Goal: Task Accomplishment & Management: Complete application form

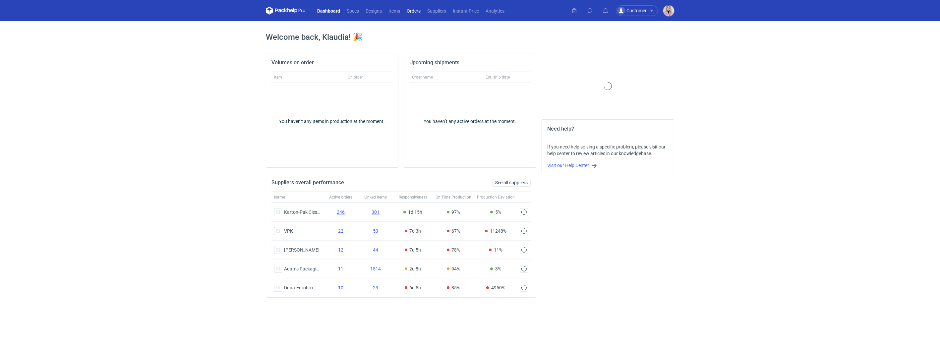
click at [417, 13] on link "Orders" at bounding box center [413, 11] width 21 height 8
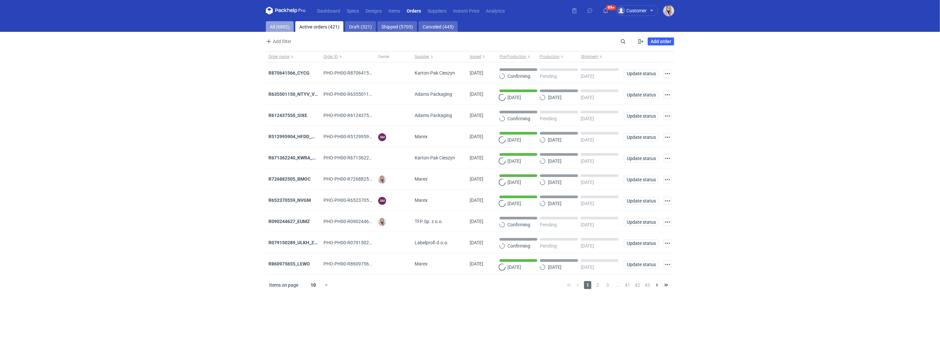
click at [286, 25] on link "All (6892)" at bounding box center [280, 26] width 28 height 11
click at [623, 40] on input "Search" at bounding box center [594, 41] width 66 height 8
paste input "XJNV"
type input "XJNV"
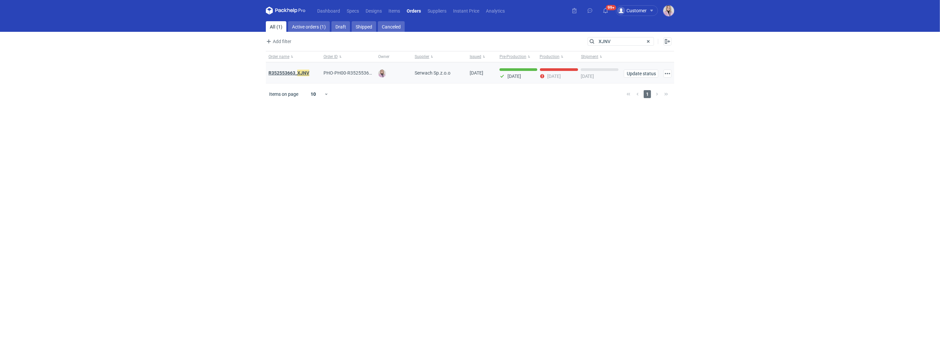
click at [294, 74] on strong "R352553663_ XJNV" at bounding box center [288, 72] width 41 height 7
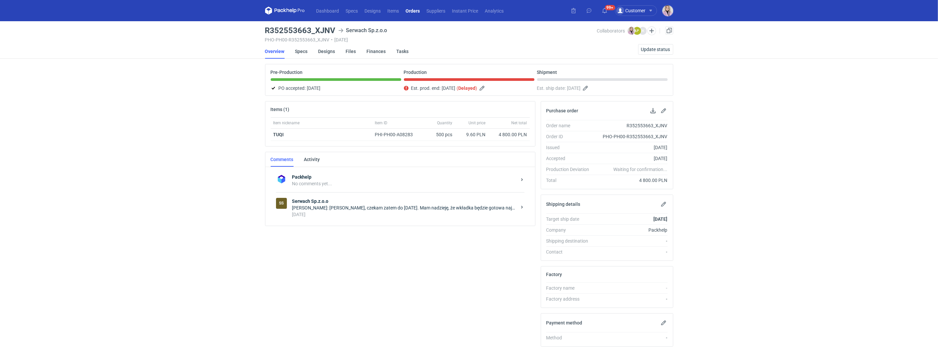
click at [351, 211] on div "4 days ago" at bounding box center [404, 214] width 224 height 7
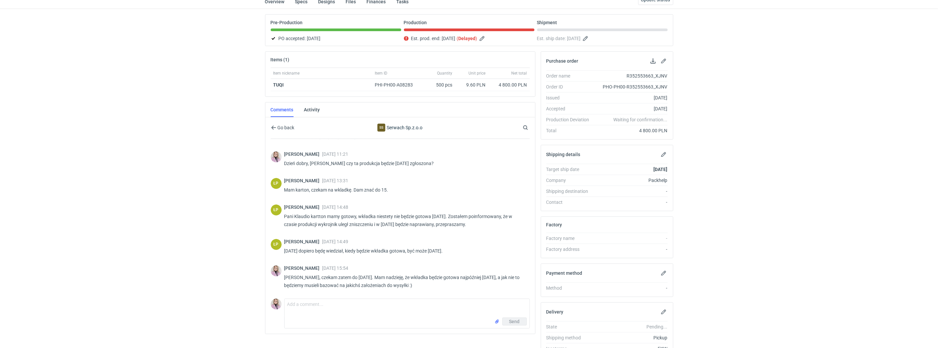
scroll to position [50, 0]
click at [312, 303] on textarea "Comment message" at bounding box center [407, 307] width 245 height 19
type textarea "D"
type textarea "Panie Łukaszu, jak sytuacja? Będzie dziś gotowa wkładka?"
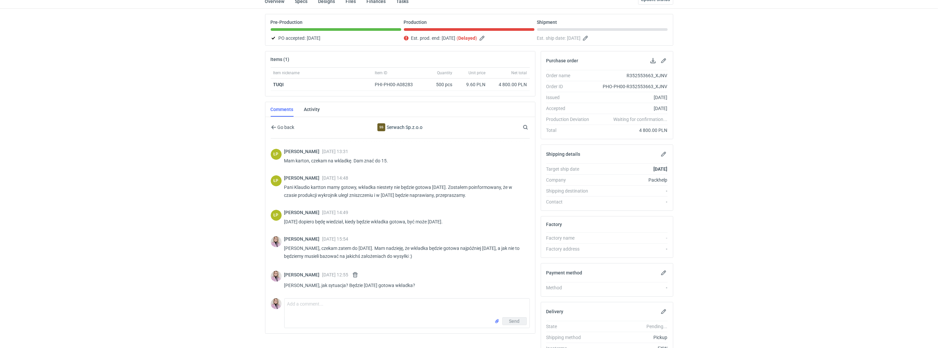
scroll to position [99, 0]
click at [180, 177] on div "Dashboard Specs Designs Items Orders Suppliers Instant Price Analytics 99+ 99+ …" at bounding box center [469, 124] width 938 height 348
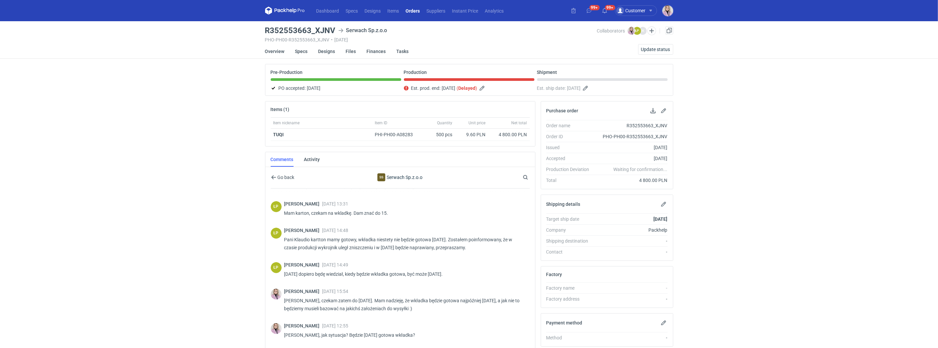
click at [414, 15] on nav "Dashboard Specs Designs Items Orders Suppliers Instant Price Analytics" at bounding box center [386, 10] width 242 height 21
click at [411, 9] on link "Orders" at bounding box center [413, 11] width 21 height 8
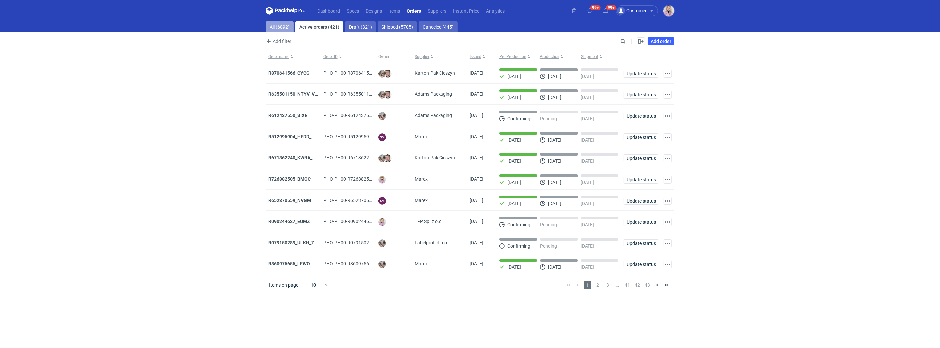
click at [279, 22] on link "All (6892)" at bounding box center [280, 26] width 28 height 11
click at [623, 42] on input "Search" at bounding box center [594, 41] width 66 height 8
type input "jrdb"
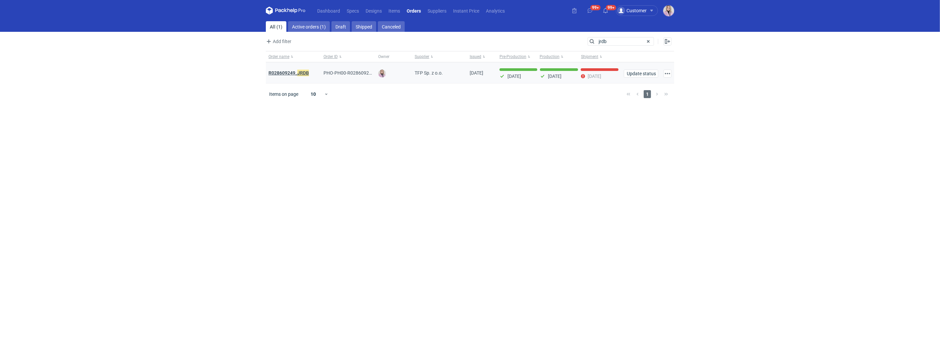
click at [291, 73] on strong "R028609249_ JRDB" at bounding box center [288, 72] width 40 height 7
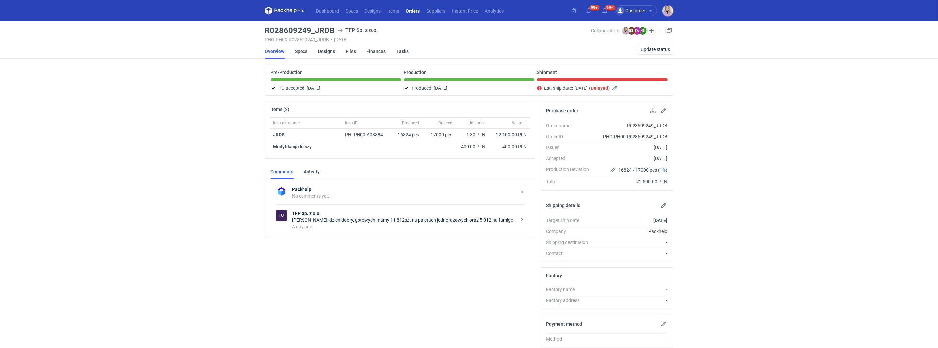
click at [340, 230] on div "A day ago" at bounding box center [404, 226] width 224 height 7
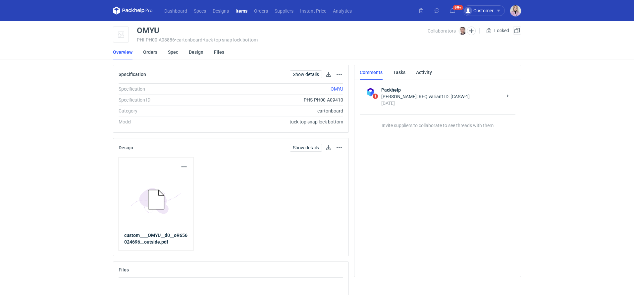
click at [150, 50] on link "Orders" at bounding box center [150, 52] width 14 height 15
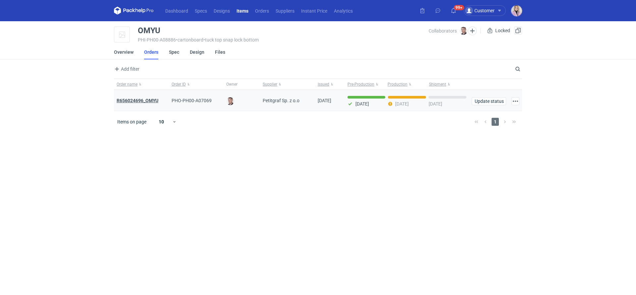
click at [133, 98] on strong "R656024696_OMYU" at bounding box center [138, 100] width 42 height 5
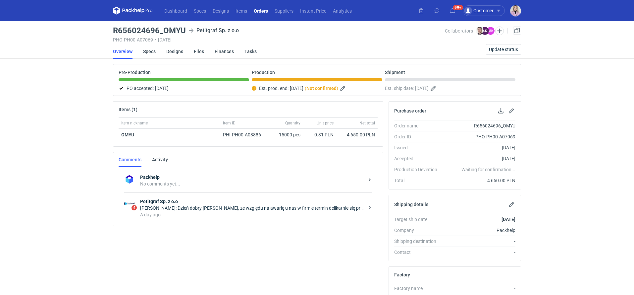
click at [206, 211] on div "A day ago" at bounding box center [252, 214] width 224 height 7
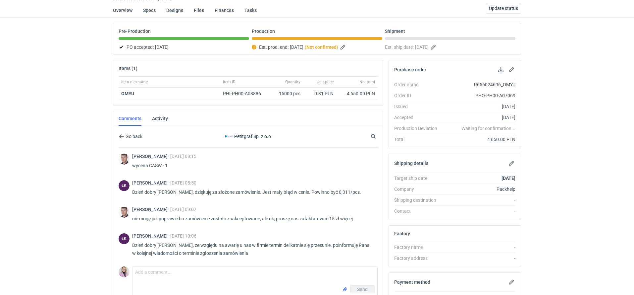
scroll to position [57, 0]
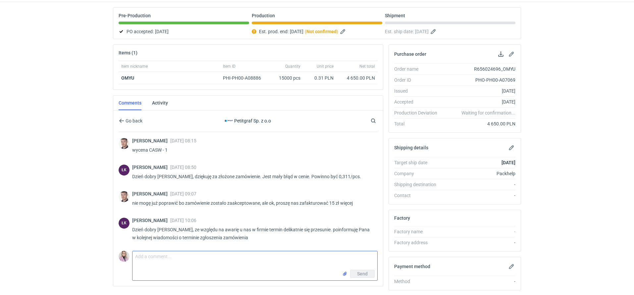
click at [190, 263] on textarea "Comment message" at bounding box center [255, 260] width 245 height 19
type textarea "Dzień dobry [PERSON_NAME], czy tutaj coś wiadomo? Uda się zgłosić to [DATE]?"
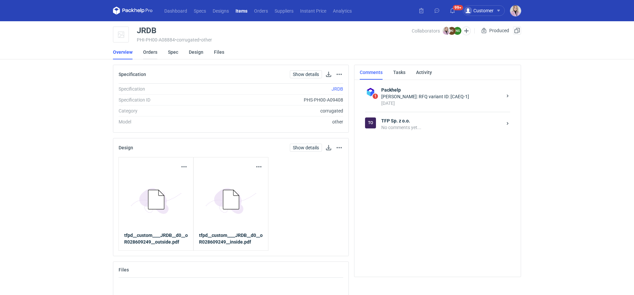
click at [149, 51] on link "Orders" at bounding box center [150, 52] width 14 height 15
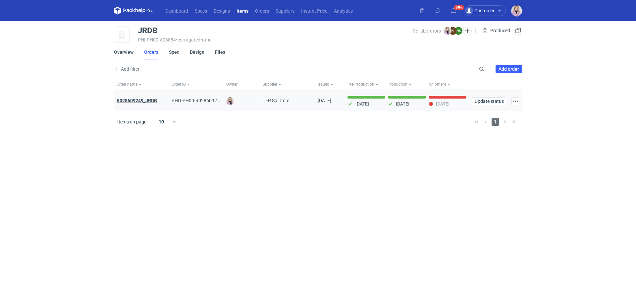
click at [137, 99] on strong "R028609249_JRDB" at bounding box center [137, 100] width 40 height 5
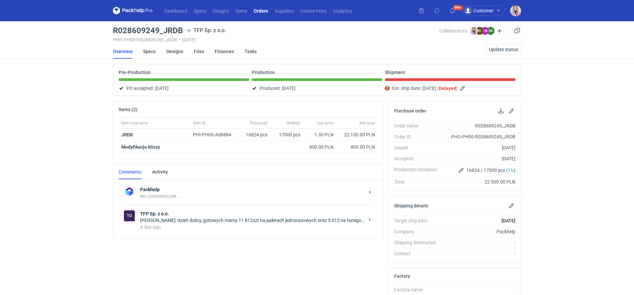
click at [197, 212] on strong "TFP Sp. z o.o." at bounding box center [252, 213] width 224 height 7
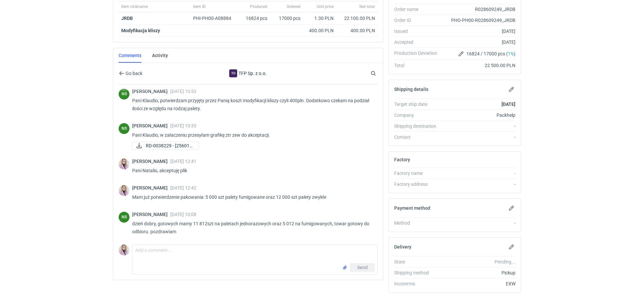
scroll to position [120, 0]
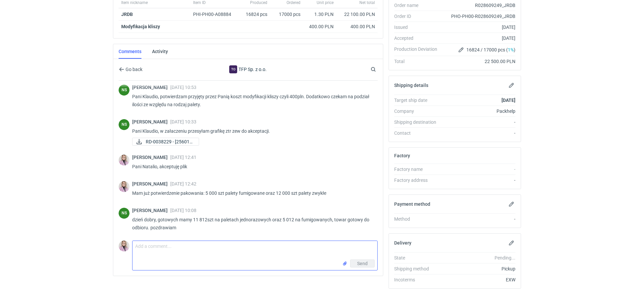
click at [160, 251] on textarea "Comment message" at bounding box center [255, 250] width 245 height 19
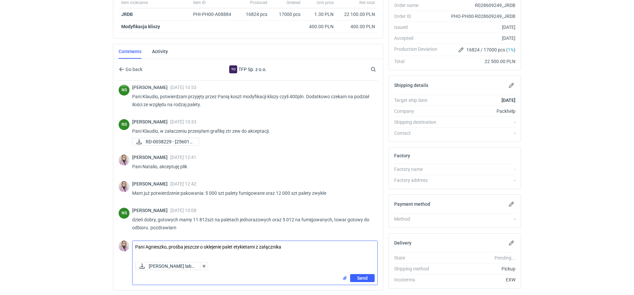
type textarea "Pani Agnieszko, prośba jeszcze o oklejenie palet etykietami z załącznika"
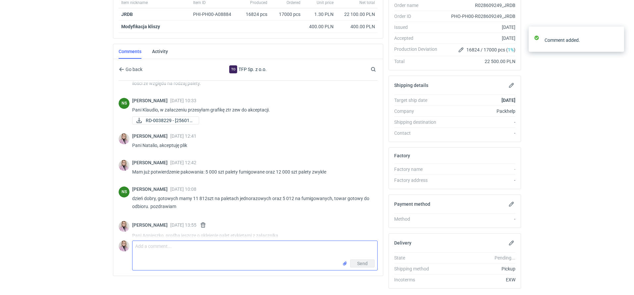
scroll to position [222, 0]
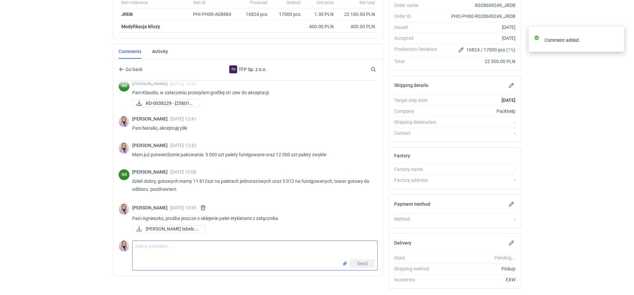
click at [174, 250] on textarea "Comment message" at bounding box center [255, 250] width 245 height 19
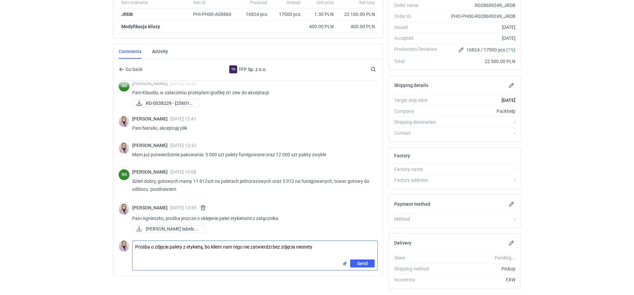
type textarea "Prośba o zdjęcie palety z etykietą, bo klient nam tego nie zatwierdzi bez zdjęc…"
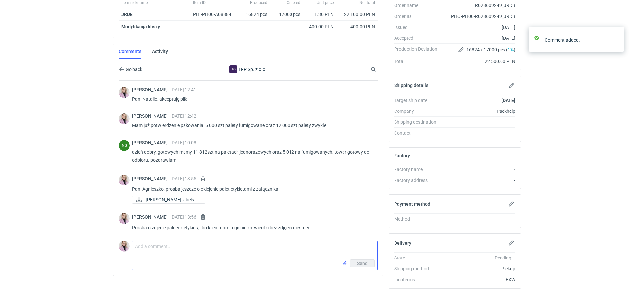
scroll to position [246, 0]
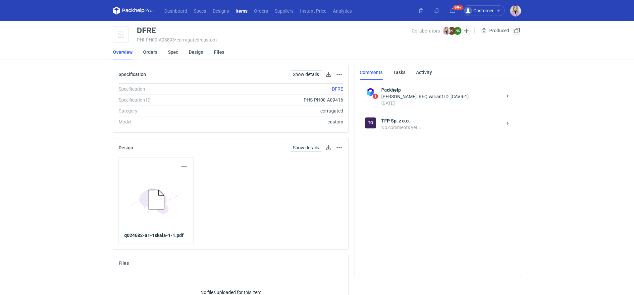
click at [148, 52] on link "Orders" at bounding box center [150, 52] width 14 height 15
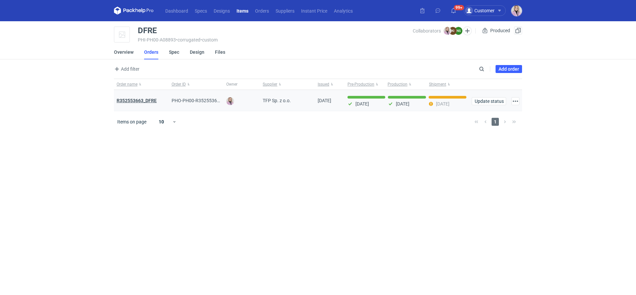
click at [139, 100] on strong "R352553663_DFRE" at bounding box center [137, 100] width 40 height 5
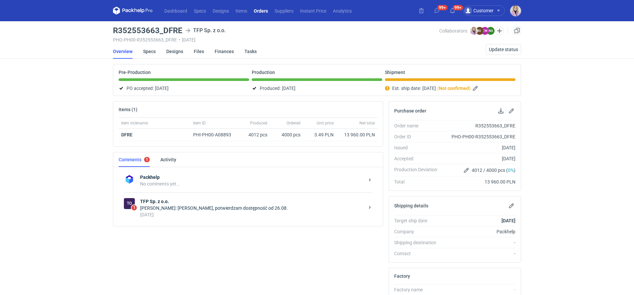
click at [220, 211] on div "20 days ago" at bounding box center [252, 214] width 224 height 7
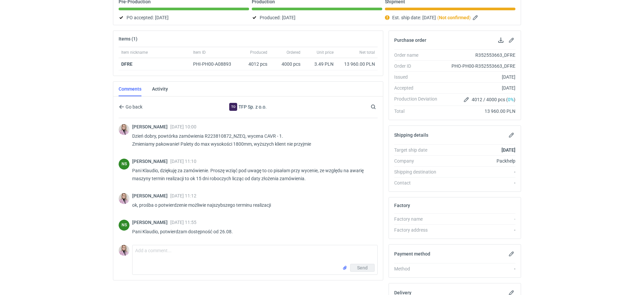
scroll to position [72, 0]
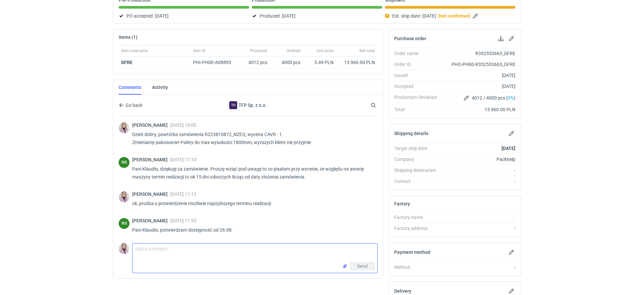
click at [149, 244] on textarea "Comment message" at bounding box center [255, 252] width 245 height 19
click at [90, 173] on div "Dashboard Specs Designs Items Orders Suppliers Instant Price Analytics 99+ 99+ …" at bounding box center [317, 75] width 634 height 295
click at [147, 249] on textarea "Comment message" at bounding box center [255, 252] width 245 height 19
type textarea "C"
type textarea "Dzień dobry, czy zamówienie będzie dziś zgłoszone?"
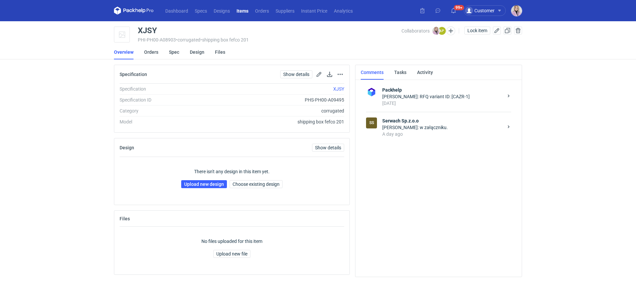
click at [424, 139] on div "SS Serwach Sp.z.o.o Łukasz Postawa: w załączniku. A day ago" at bounding box center [438, 127] width 145 height 31
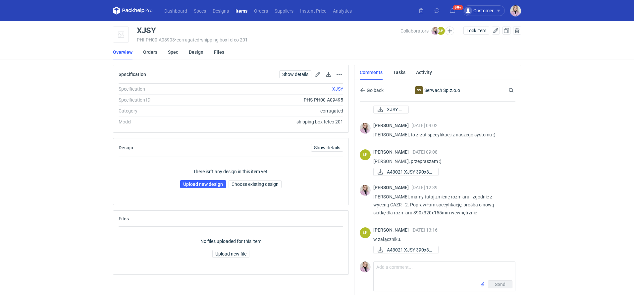
scroll to position [1, 0]
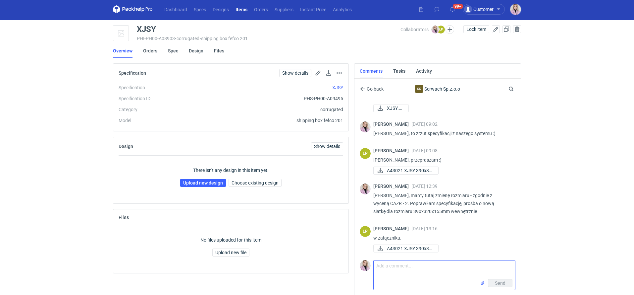
click at [391, 277] on textarea "Comment message" at bounding box center [444, 269] width 141 height 19
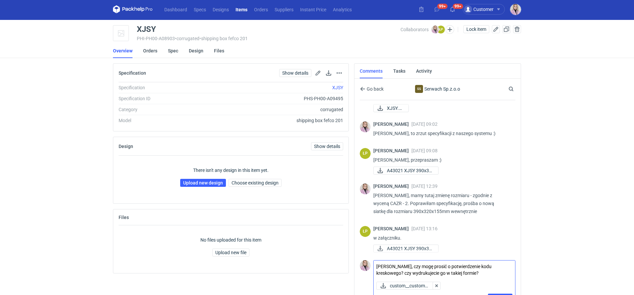
drag, startPoint x: 480, startPoint y: 270, endPoint x: 448, endPoint y: 270, distance: 32.1
click at [448, 270] on textarea "Panie Łukaszu, czy mogę prosić o potwierdzenie kodu kreskowego? czy wydrukujeci…" at bounding box center [444, 269] width 141 height 19
type textarea "Panie Łukaszu, czy mogę prosić o potwierdzenie kodu kreskowego? czy wydrukujeci…"
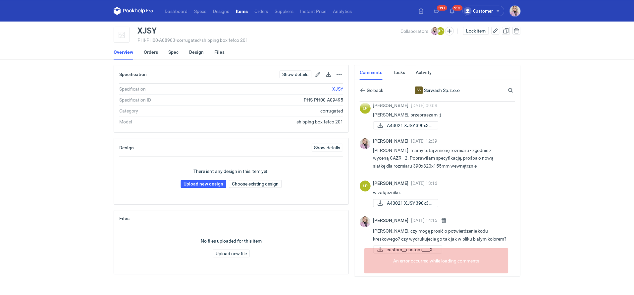
scroll to position [117, 0]
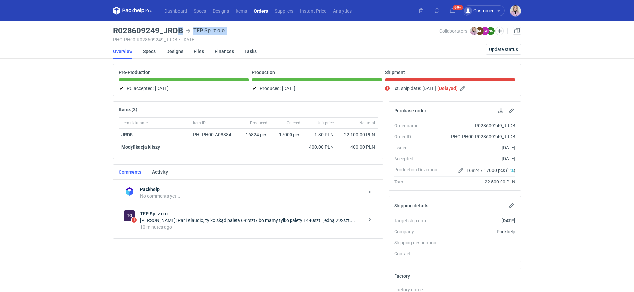
drag, startPoint x: 180, startPoint y: 34, endPoint x: 164, endPoint y: 34, distance: 15.6
click at [165, 34] on div "R028609249_JRDB TFP Sp. z o.o. PHO-PH00-R028609249_JRDB • [DATE]" at bounding box center [276, 35] width 326 height 16
drag, startPoint x: 164, startPoint y: 29, endPoint x: 181, endPoint y: 30, distance: 16.3
click at [181, 30] on h3 "R028609249_JRDB" at bounding box center [148, 31] width 70 height 8
copy h3 "JRDB"
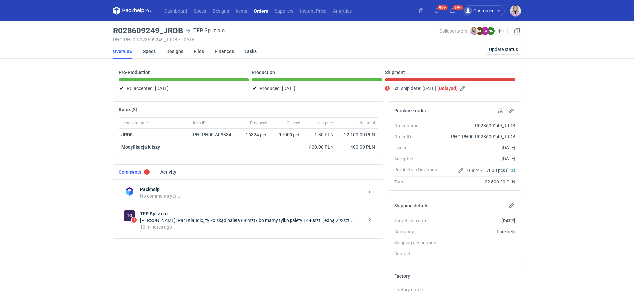
click at [212, 219] on div "[PERSON_NAME]: Pani Klaudio, tylko skąd paleta 692szt? bo mamy tylko palety 144…" at bounding box center [252, 220] width 224 height 7
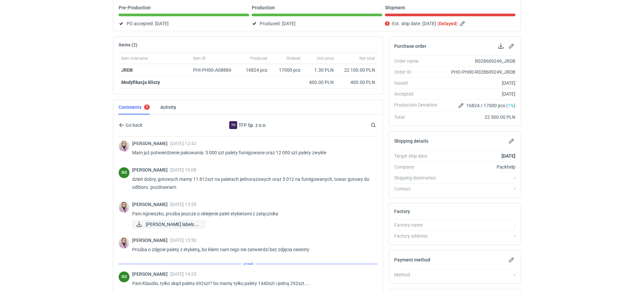
scroll to position [140, 0]
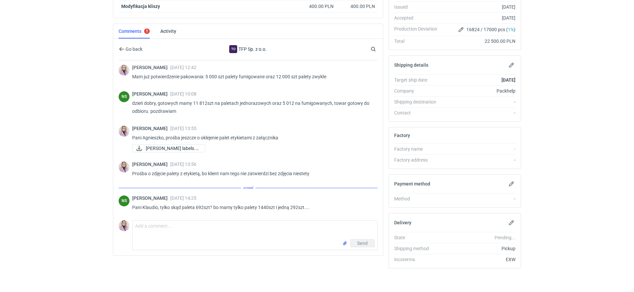
click at [153, 239] on div "Send" at bounding box center [255, 244] width 245 height 11
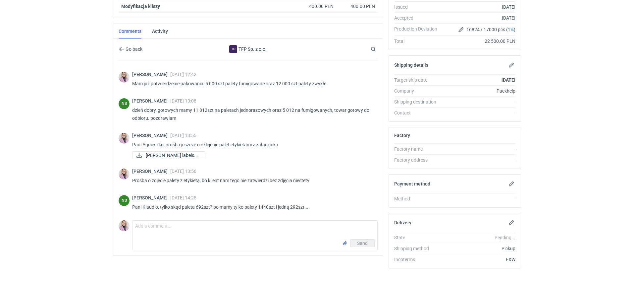
scroll to position [272, 0]
click at [157, 233] on textarea "Comment message" at bounding box center [255, 229] width 245 height 19
type textarea "t"
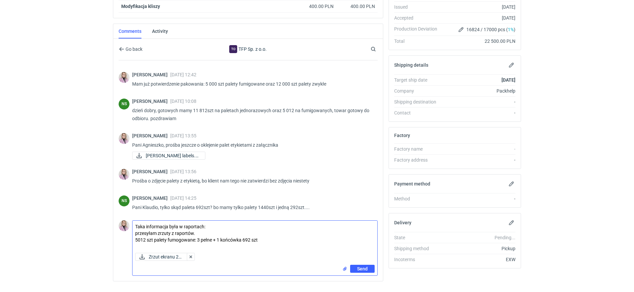
click at [177, 239] on textarea "Taka informacja była w raportach: przesyłam zrzuty z raportów. 5012 szt palety …" at bounding box center [255, 234] width 245 height 29
click at [259, 238] on textarea "Taka informacja była w raportach: przesyłam zrzuty z raportów. 5012 szt palety …" at bounding box center [255, 234] width 245 height 29
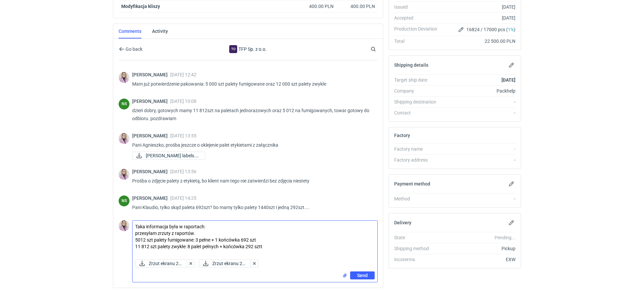
click at [272, 253] on textarea "Taka informacja była w raportach: przesyłam zrzuty z raportów. 5012 szt palety …" at bounding box center [255, 238] width 245 height 36
click at [225, 244] on textarea "Taka informacja była w raportach: przesyłam zrzuty z raportów. 5012 szt palety …" at bounding box center [255, 238] width 245 height 36
type textarea "Taka informacja była w raportach: przesyłam zrzuty z raportów. 5012 szt palety …"
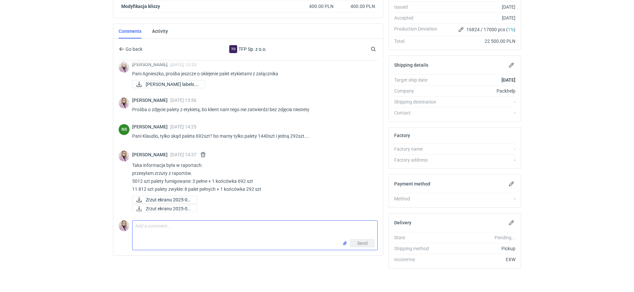
scroll to position [341, 0]
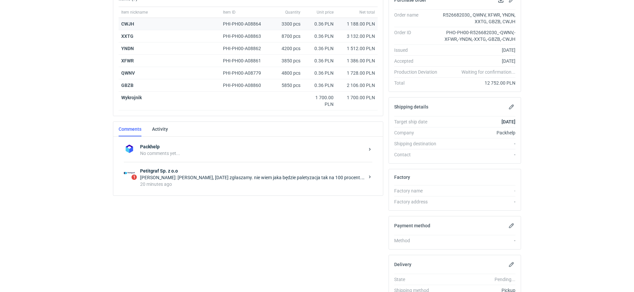
scroll to position [152, 0]
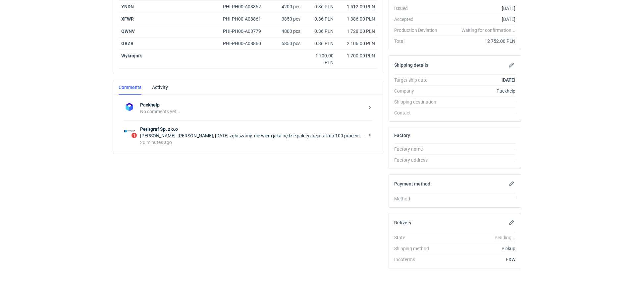
click at [225, 122] on div "1 Petitgraf Sp. z o.o [PERSON_NAME]: [PERSON_NAME], [DATE] zgłaszamy. nie wiem …" at bounding box center [248, 135] width 248 height 31
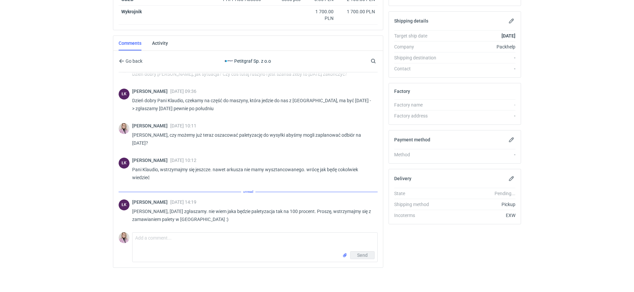
scroll to position [297, 0]
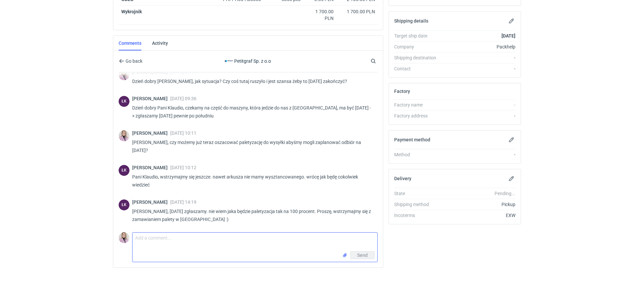
click at [176, 243] on textarea "Comment message" at bounding box center [255, 241] width 245 height 19
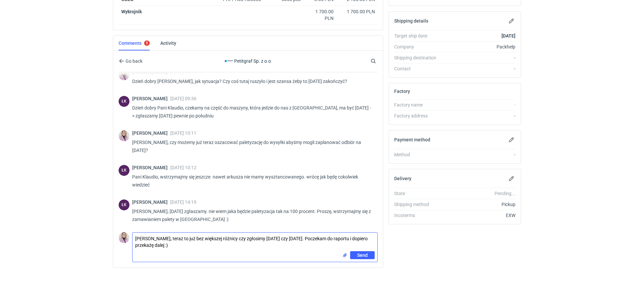
click at [317, 234] on textarea "[PERSON_NAME], teraz to już bez większej różnicy czy zgłosimy [DATE] czy [DATE]…" at bounding box center [255, 241] width 245 height 19
click at [280, 240] on textarea "[PERSON_NAME], teraz to już bez większej różnicy czy zgłosimy [DATE] czy [DATE]…" at bounding box center [255, 241] width 245 height 19
type textarea "[PERSON_NAME], teraz to już bez większej różnicy czy zgłosimy [DATE] czy [DATE]…"
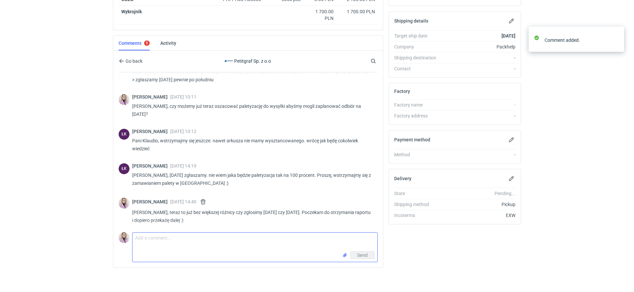
scroll to position [334, 0]
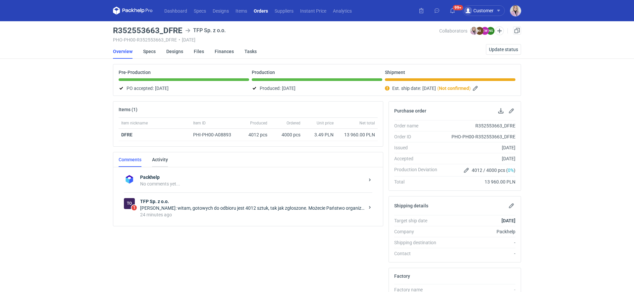
click at [162, 162] on link "Activity" at bounding box center [160, 159] width 16 height 15
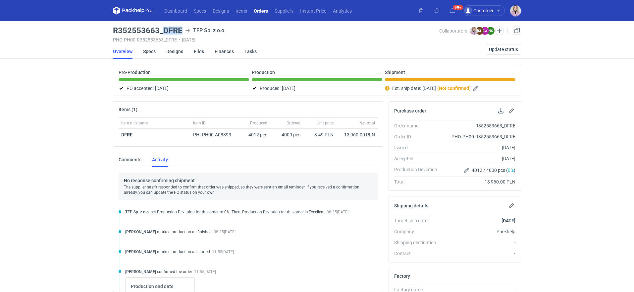
drag, startPoint x: 182, startPoint y: 30, endPoint x: 164, endPoint y: 31, distance: 17.9
click at [164, 31] on div "R352553663_DFRE TFP Sp. z o.o." at bounding box center [276, 31] width 326 height 8
copy h3 "DFRE"
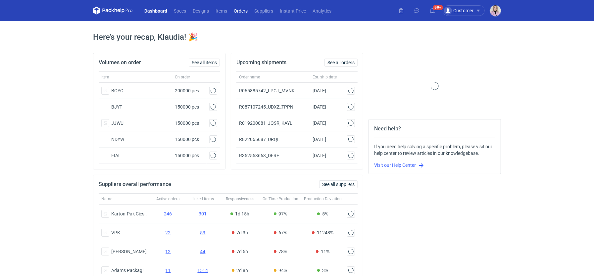
click at [241, 9] on link "Orders" at bounding box center [241, 11] width 21 height 8
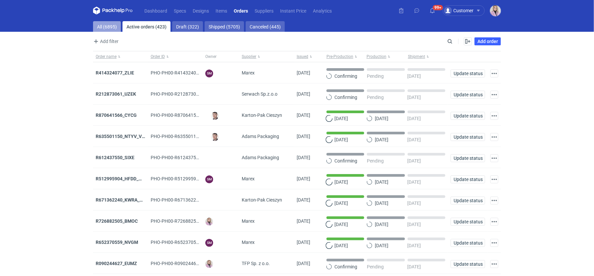
click at [107, 29] on link "All (6895)" at bounding box center [107, 26] width 28 height 11
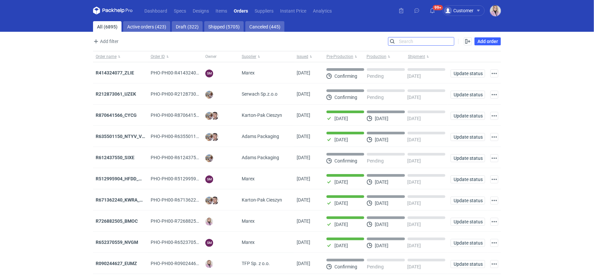
click at [448, 38] on input "Search" at bounding box center [422, 41] width 66 height 8
click at [448, 39] on input "Search" at bounding box center [422, 41] width 66 height 8
paste input "WTGW"
type input "WTGW"
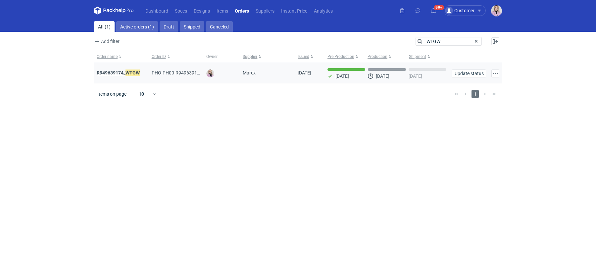
click at [122, 71] on strong "R949639174_ WTGW" at bounding box center [118, 72] width 43 height 7
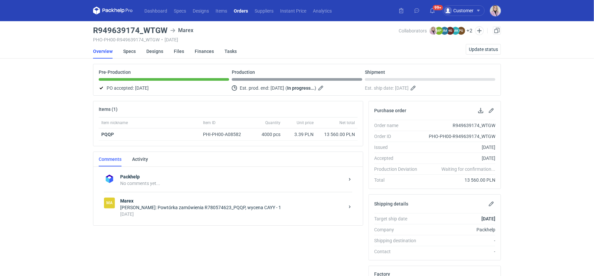
click at [208, 213] on div "18 days ago" at bounding box center [232, 214] width 224 height 7
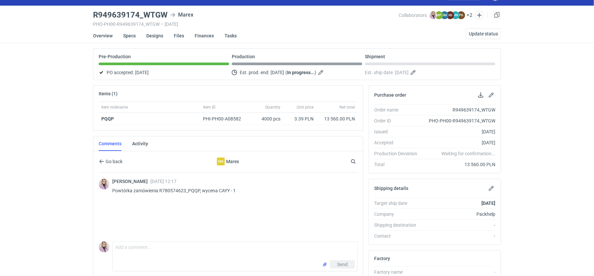
scroll to position [16, 0]
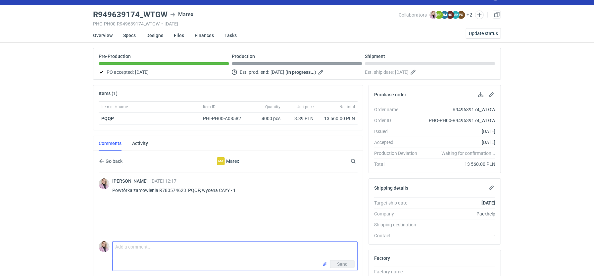
click at [134, 247] on textarea "Comment message" at bounding box center [235, 251] width 245 height 19
type textarea "Dzień dobry, czy tutaj zamówienie będzie zgłoszone 29 zgodnie z pierwszym termi…"
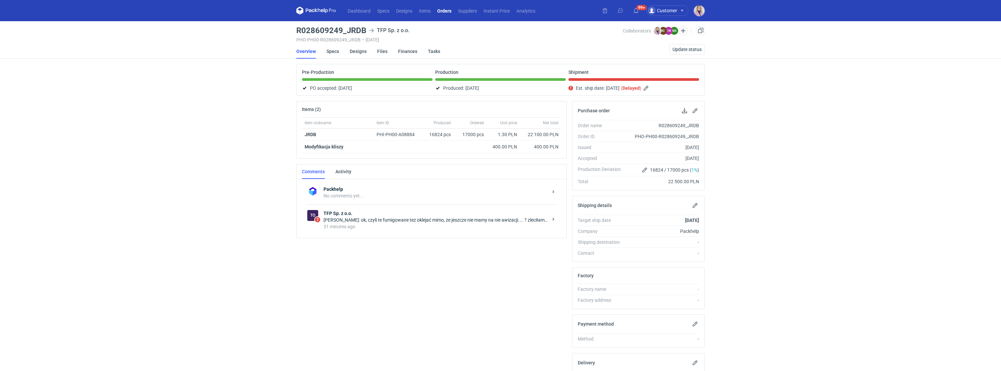
click at [389, 218] on div "Natalia Stępak: ok, czyli te fumigowane tez oklejać mimo, ze jeszcze nie mamy n…" at bounding box center [435, 220] width 224 height 7
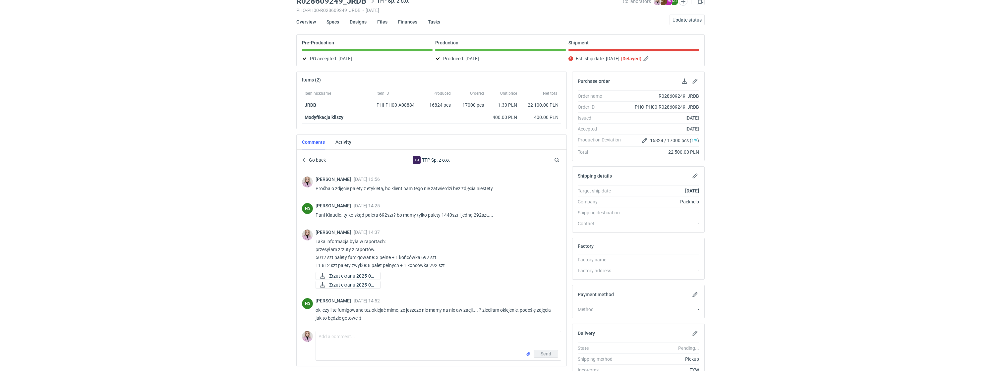
scroll to position [31, 0]
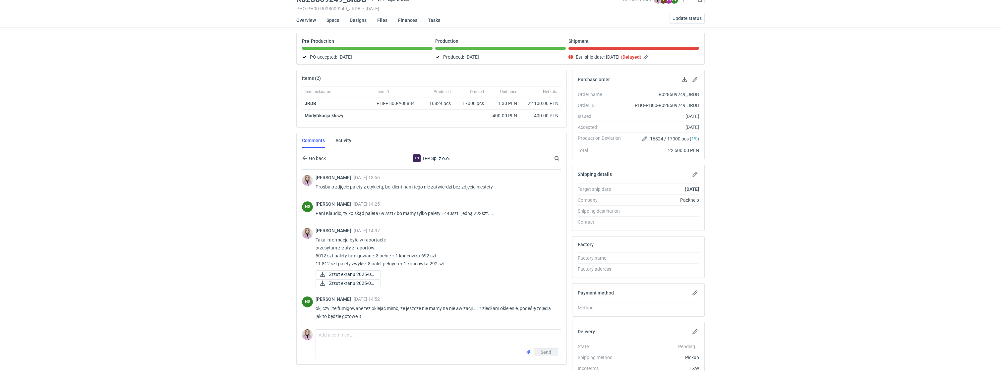
click at [356, 330] on form "Comment message Send" at bounding box center [437, 344] width 245 height 30
click at [350, 335] on textarea "Comment message" at bounding box center [438, 339] width 245 height 19
type textarea "tak, oklejamy wszystkie palety bez względu na ich rodzaj :)"
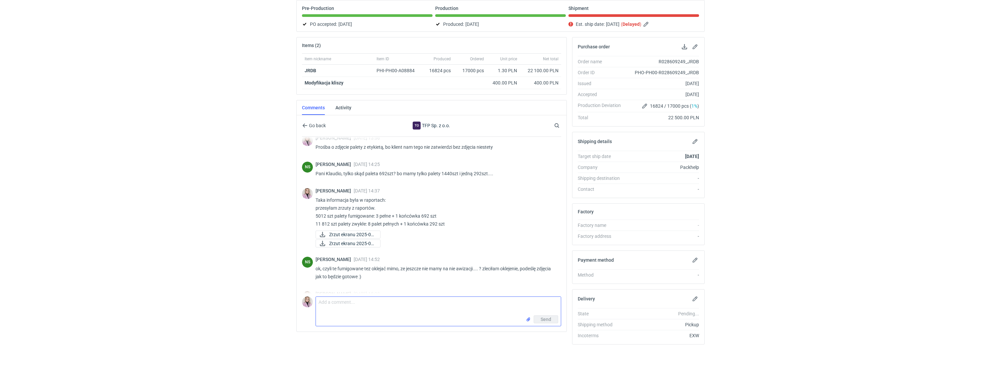
scroll to position [402, 0]
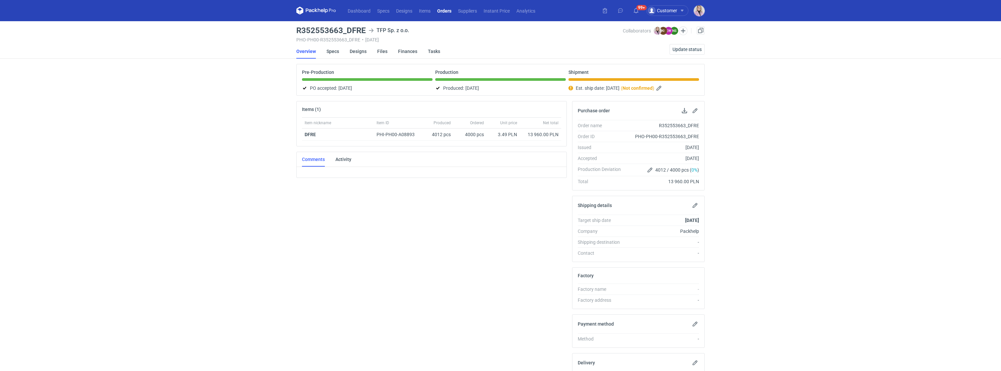
scroll to position [67, 0]
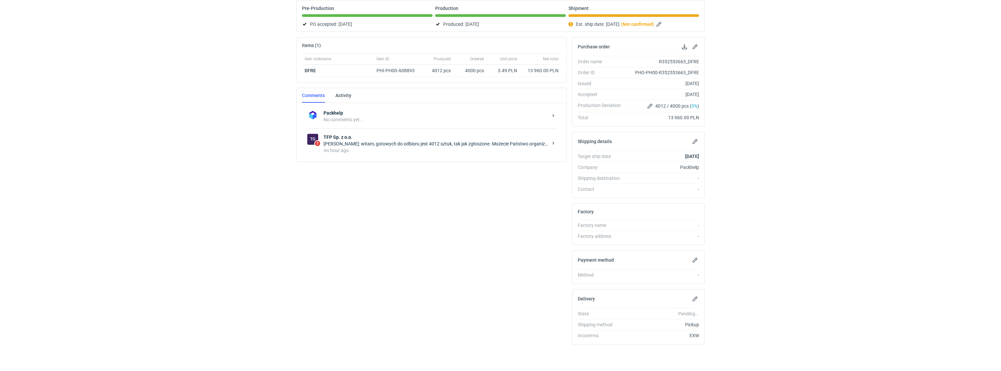
click at [364, 123] on div "Packhelp No comments yet..." at bounding box center [431, 116] width 248 height 24
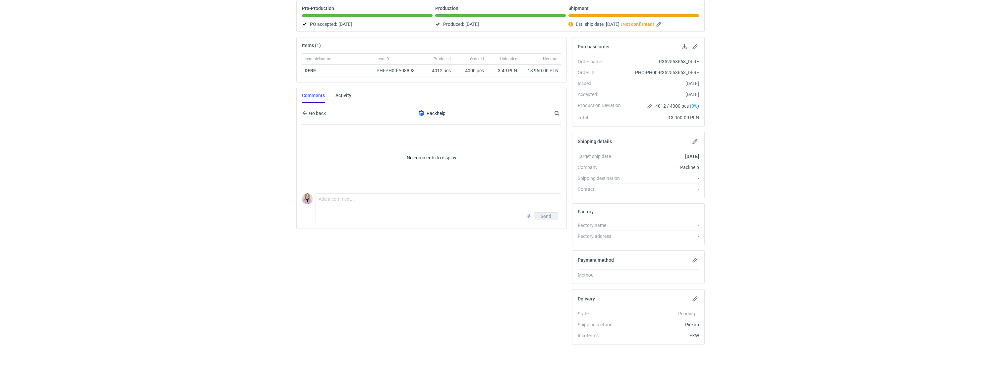
click at [309, 99] on link "Comments" at bounding box center [313, 95] width 23 height 15
click at [309, 112] on span "Go back" at bounding box center [316, 113] width 18 height 5
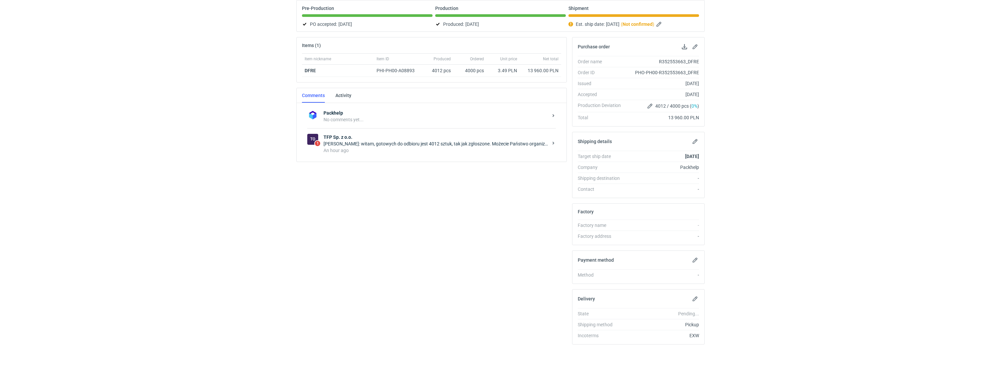
click at [350, 150] on div "An hour ago" at bounding box center [435, 150] width 224 height 7
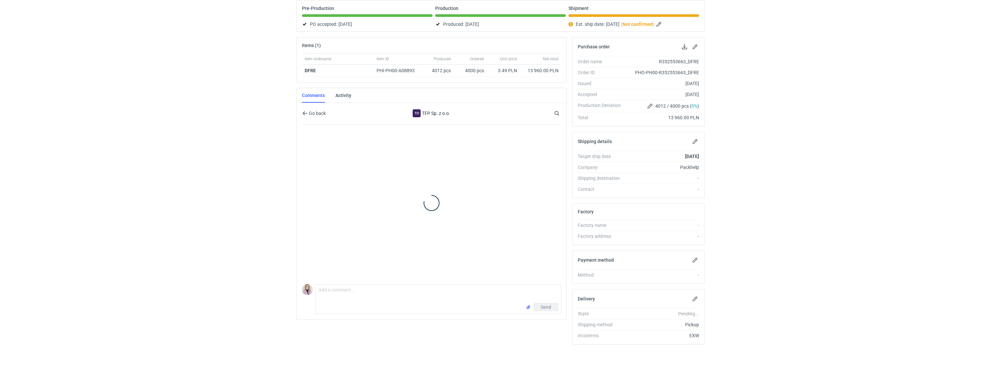
scroll to position [27, 0]
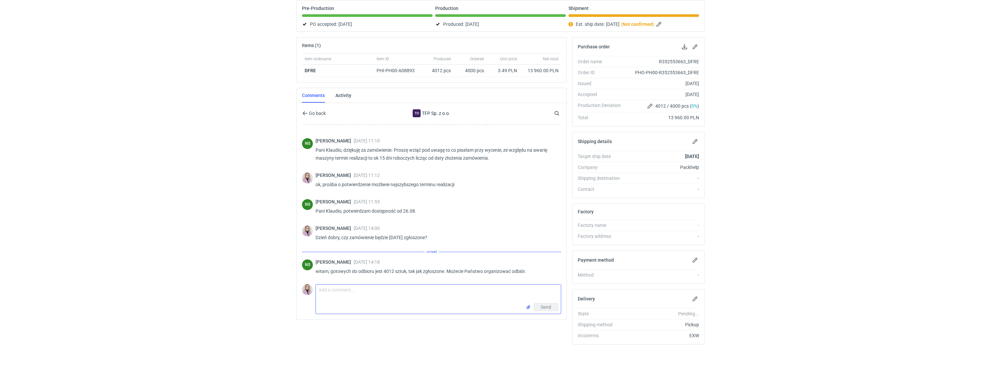
click at [352, 288] on textarea "Comment message" at bounding box center [438, 294] width 245 height 19
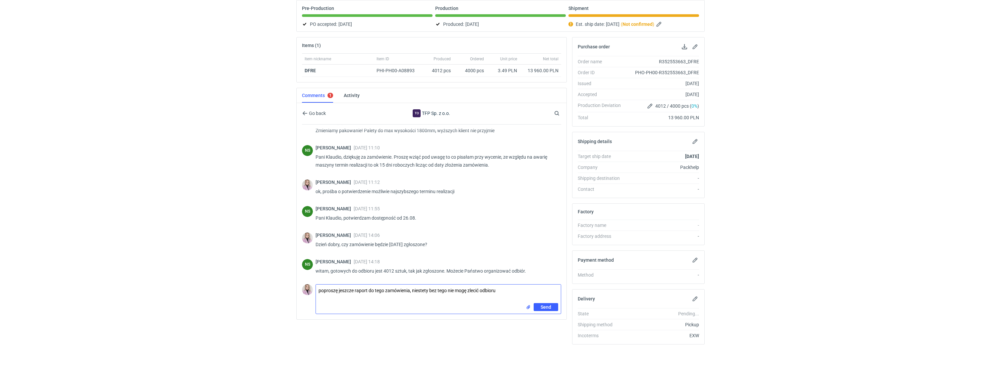
type textarea "poproszę jeszcze raport do tego zamówienia, niestety bez tego nie mogę zlecić o…"
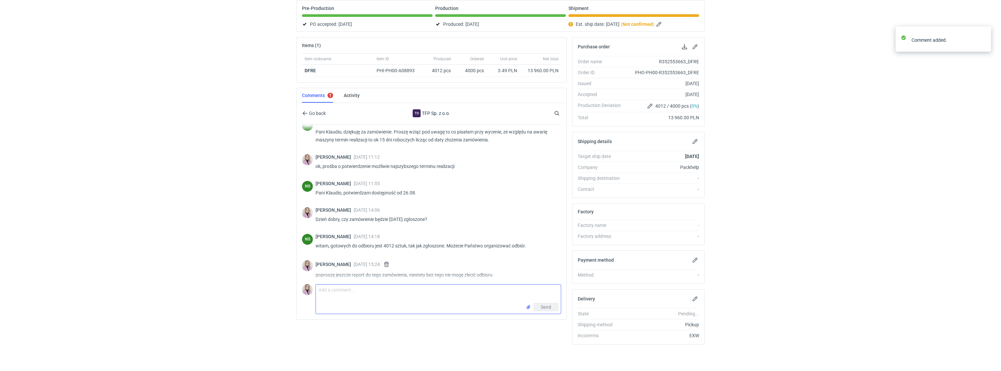
scroll to position [49, 0]
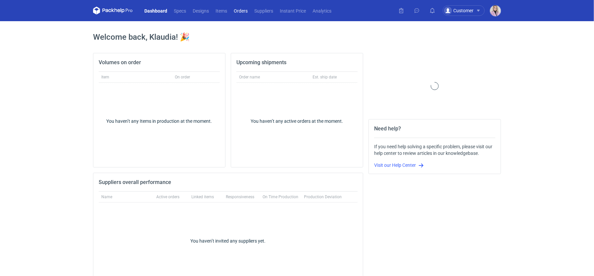
click at [248, 11] on link "Orders" at bounding box center [241, 11] width 21 height 8
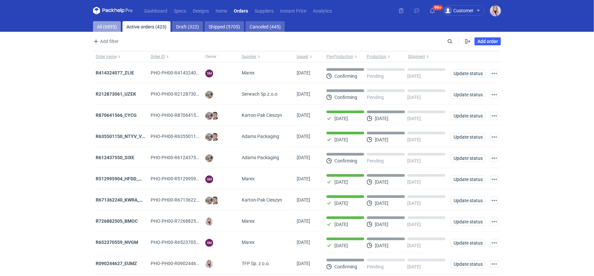
click at [106, 29] on link "All (6895)" at bounding box center [107, 26] width 28 height 11
click at [449, 43] on input "Search" at bounding box center [422, 41] width 66 height 8
click at [450, 43] on input "Search" at bounding box center [422, 41] width 66 height 8
paste input "XJNV"
type input "XJNV"
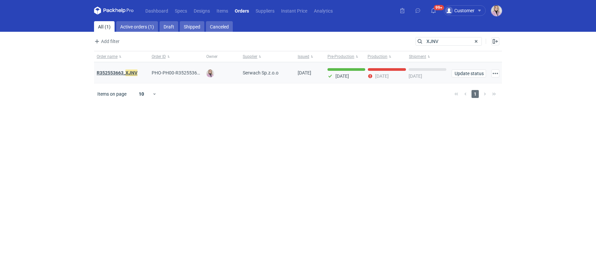
click at [122, 72] on strong "R352553663_ XJNV" at bounding box center [117, 72] width 41 height 7
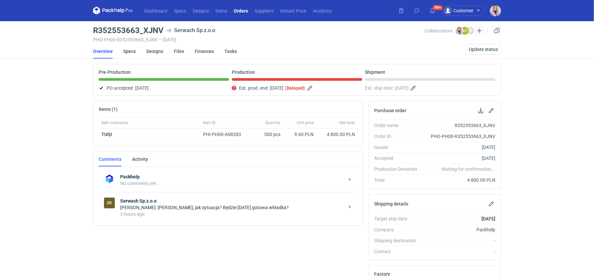
click at [197, 200] on strong "Serwach Sp.z.o.o" at bounding box center [232, 201] width 224 height 7
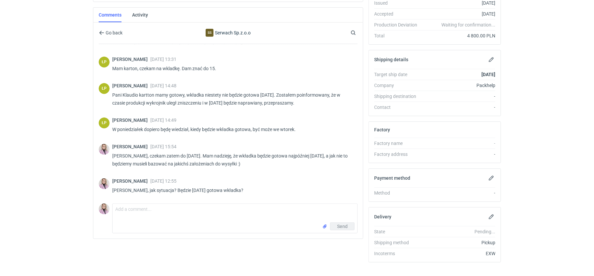
scroll to position [154, 0]
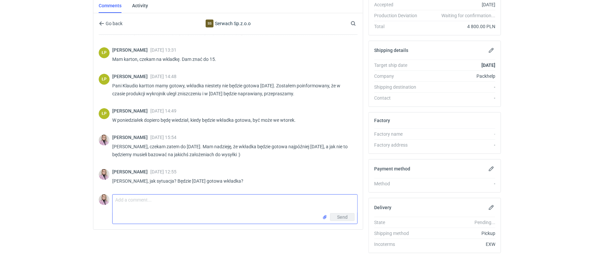
click at [150, 208] on textarea "Comment message" at bounding box center [235, 204] width 245 height 19
type textarea "Panie Łukaszu, pilnie prosze o odpowiedź"
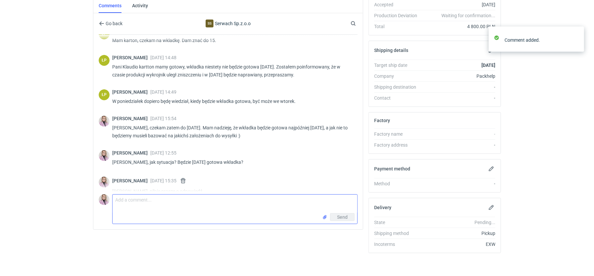
scroll to position [129, 0]
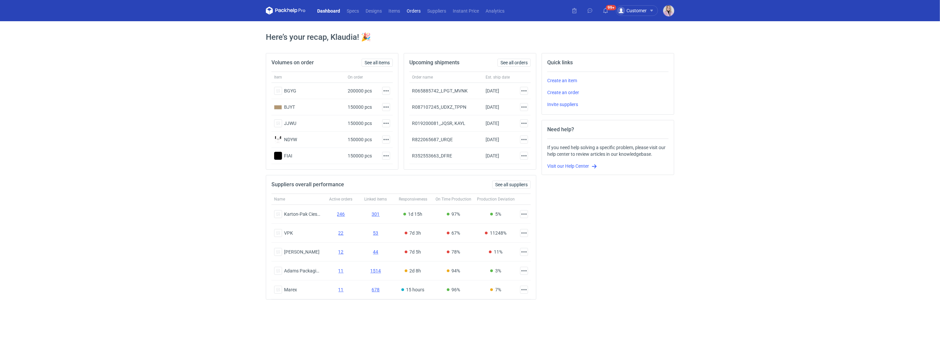
click at [413, 9] on link "Orders" at bounding box center [413, 11] width 21 height 8
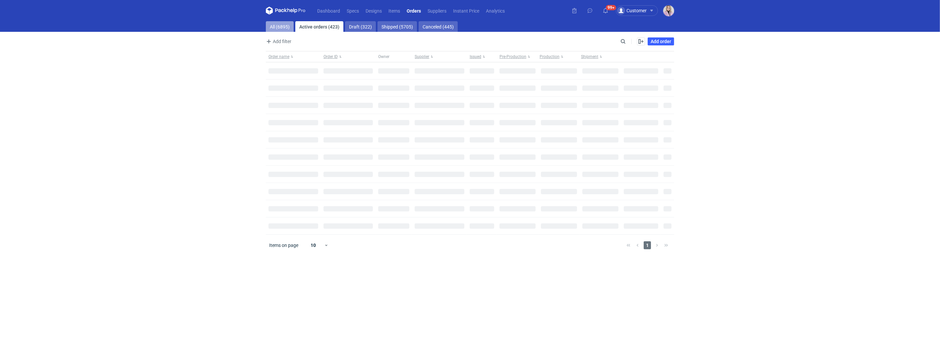
click at [280, 25] on link "All (6895)" at bounding box center [280, 26] width 28 height 11
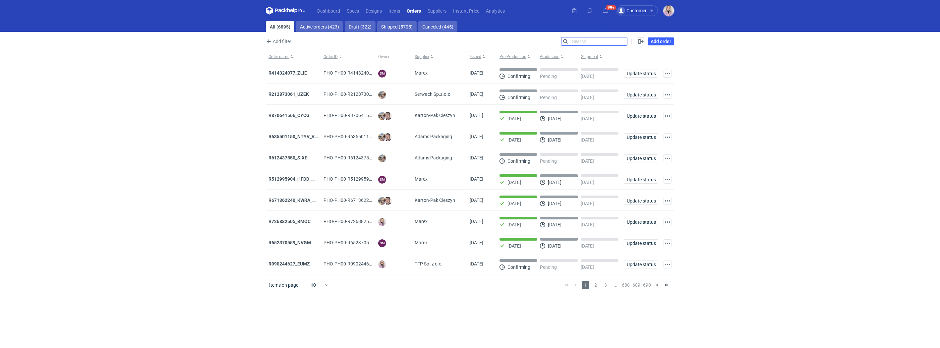
click at [623, 41] on input "Search" at bounding box center [594, 41] width 66 height 8
click at [624, 41] on input "Search" at bounding box center [594, 41] width 66 height 8
paste input "GHEQ"
type input "GHEQ"
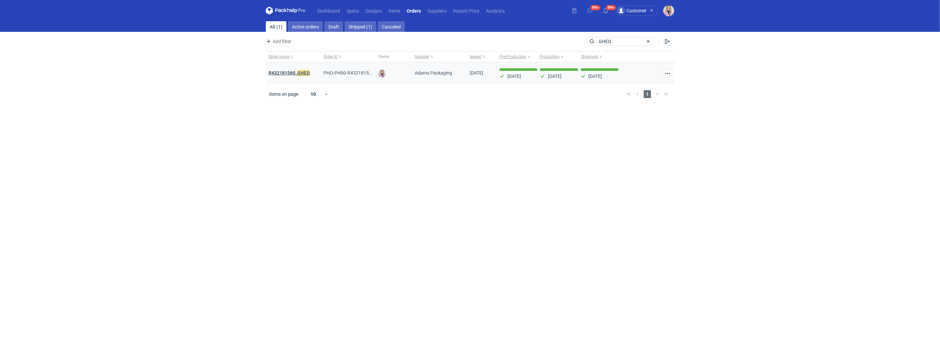
click at [297, 73] on em "GHEQ" at bounding box center [303, 72] width 13 height 7
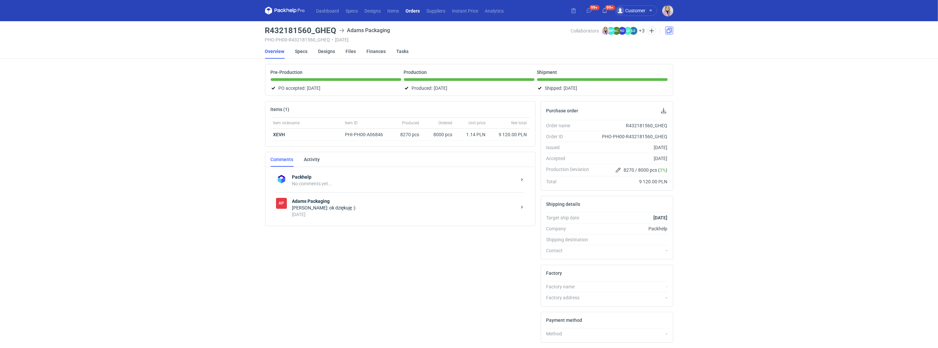
click at [668, 29] on link at bounding box center [669, 31] width 8 height 8
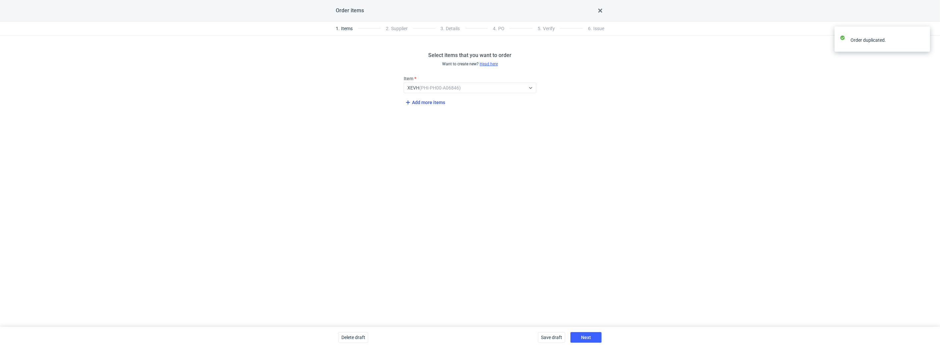
click at [418, 102] on span "Add more items" at bounding box center [424, 102] width 41 height 8
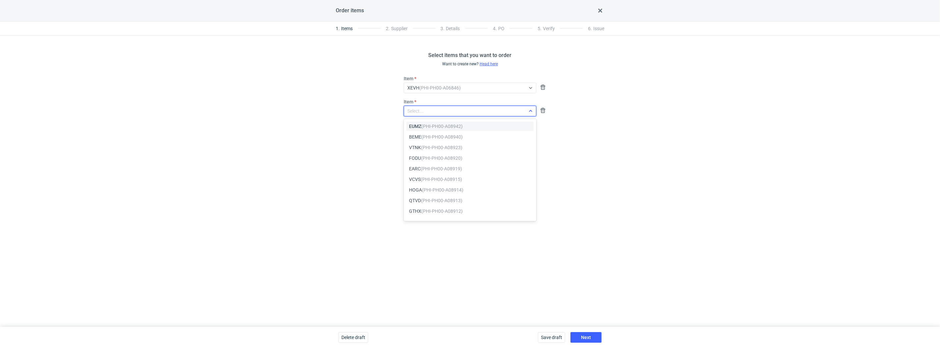
click at [416, 110] on div "Select..." at bounding box center [415, 111] width 16 height 7
paste input "QYSN"
type input "Q"
paste input "NVMT"
type input "NVMT"
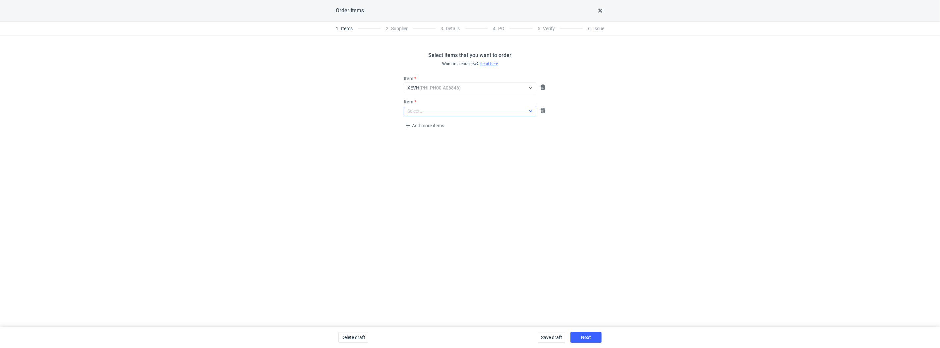
click at [433, 184] on div "Select items that you want to order Want to create new? Head here Item XEVH (PH…" at bounding box center [470, 180] width 940 height 291
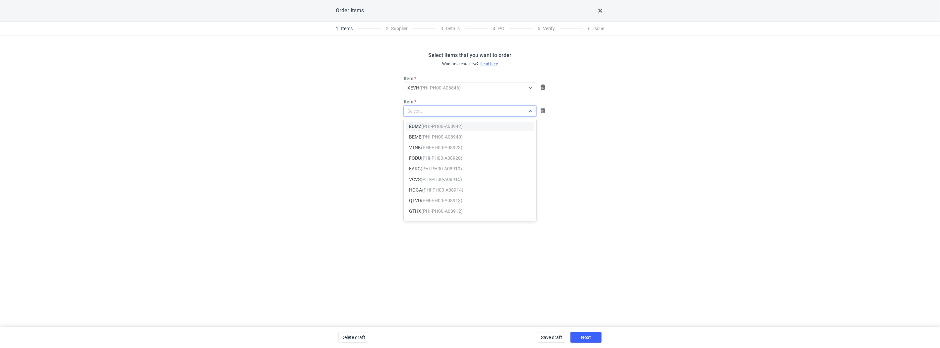
click at [410, 112] on div "Select..." at bounding box center [415, 111] width 16 height 7
paste input "LGBH"
type input "LGBH"
click at [488, 199] on div "Select items that you want to order Want to create new? Head here Item XEVH (PH…" at bounding box center [470, 180] width 940 height 291
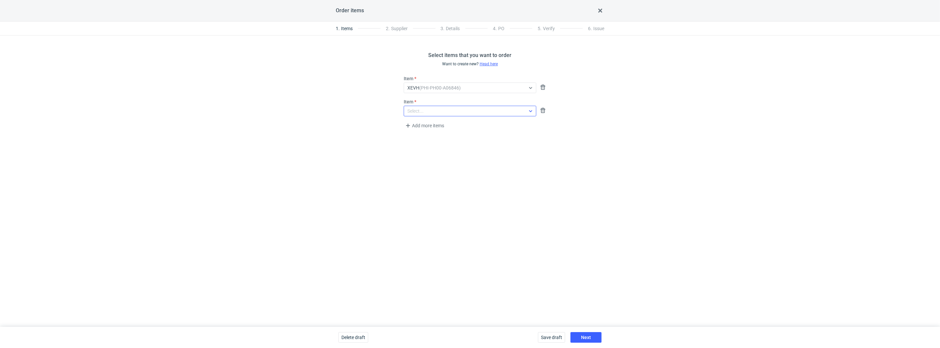
click at [421, 112] on div "Select..." at bounding box center [415, 111] width 16 height 7
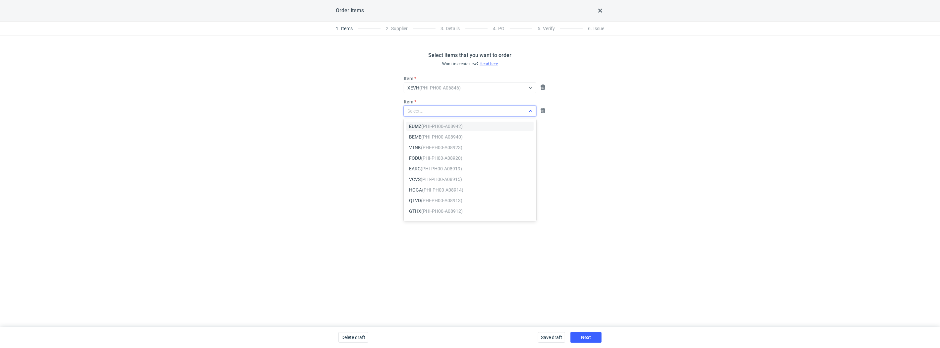
paste input "LGBH"
type input "LGBH"
click at [426, 124] on em "(PHI-PH00-A06690)" at bounding box center [441, 126] width 41 height 5
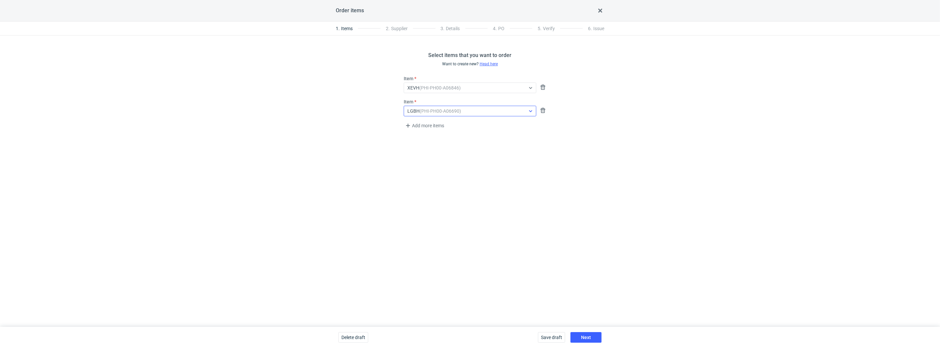
click at [501, 196] on div "Select items that you want to order Want to create new? Head here Item XEVH (PH…" at bounding box center [470, 180] width 940 height 291
click at [586, 336] on span "Next" at bounding box center [586, 337] width 10 height 5
click at [584, 335] on span "Next" at bounding box center [586, 337] width 10 height 5
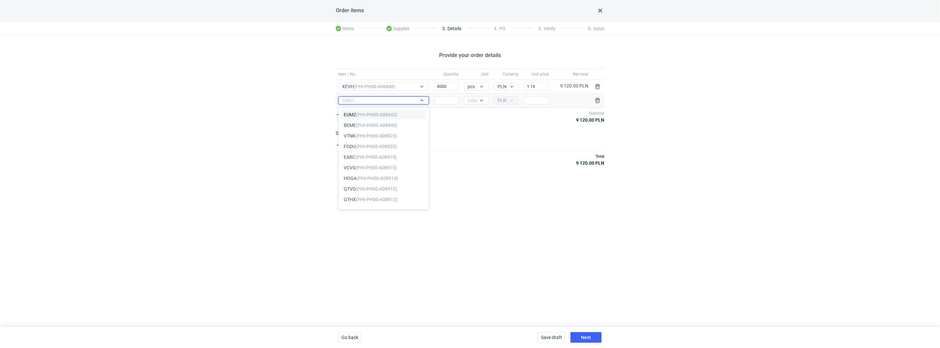
click at [391, 100] on div "Select..." at bounding box center [378, 100] width 79 height 7
paste input "LGBH"
type input "LGBH"
click at [372, 113] on em "(PHI-PH00-A06690)" at bounding box center [376, 114] width 41 height 5
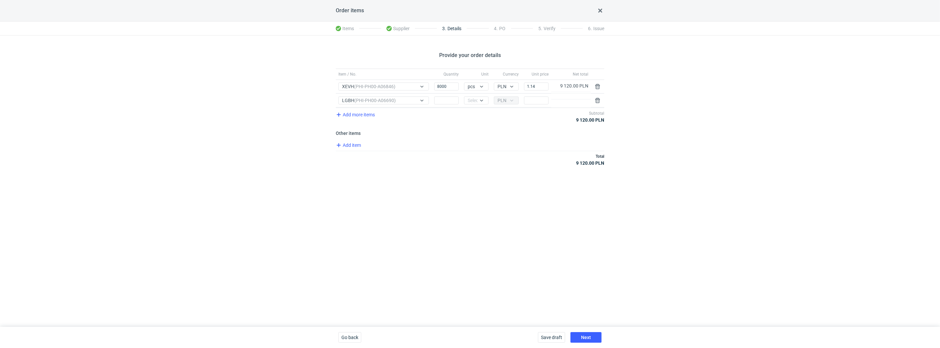
click at [437, 139] on div "Item / No. Quantity Unit Currency Unit price Net total Item / No. XEVH (PHI-PH0…" at bounding box center [470, 121] width 268 height 105
click at [445, 105] on div "Quantity" at bounding box center [446, 101] width 30 height 14
click at [447, 100] on input "Quantity" at bounding box center [446, 100] width 25 height 8
type input "12000"
click at [474, 100] on div "Select..." at bounding box center [475, 100] width 16 height 7
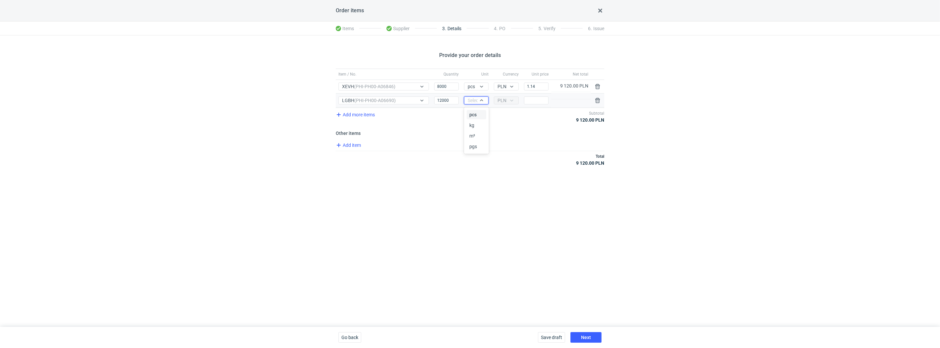
click at [474, 114] on span "pcs" at bounding box center [472, 114] width 7 height 7
click at [536, 101] on input "Price" at bounding box center [536, 100] width 25 height 8
type input "0"
type input "0.82"
drag, startPoint x: 442, startPoint y: 86, endPoint x: 423, endPoint y: 86, distance: 18.6
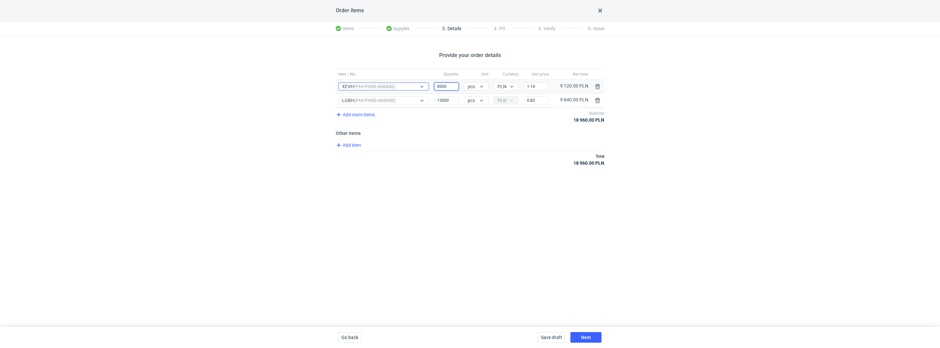
click at [423, 86] on div "Item / No. XEVH (PHI-PH00-A06846) Quantity 8000 Unit pcs Currency PLN Price 1.1…" at bounding box center [470, 87] width 268 height 14
type input "15000"
click at [544, 85] on input "1.14" at bounding box center [536, 86] width 25 height 8
type input "1.08"
click at [433, 195] on div "Provide your order details Item / No. Quantity Unit Currency Unit price Net tot…" at bounding box center [470, 180] width 940 height 291
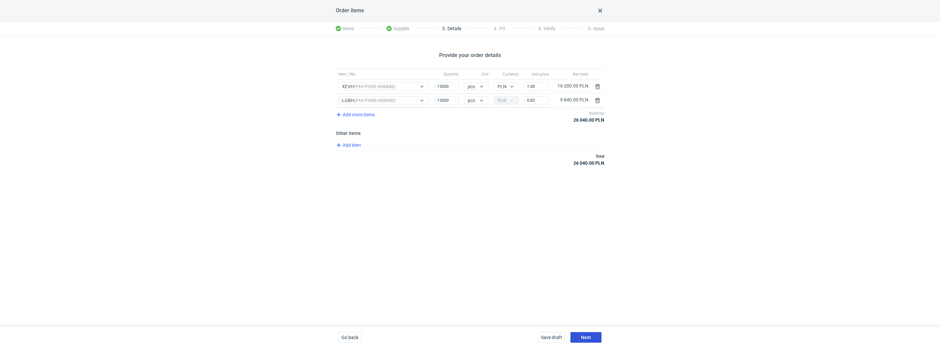
click at [587, 339] on span "Next" at bounding box center [586, 337] width 10 height 5
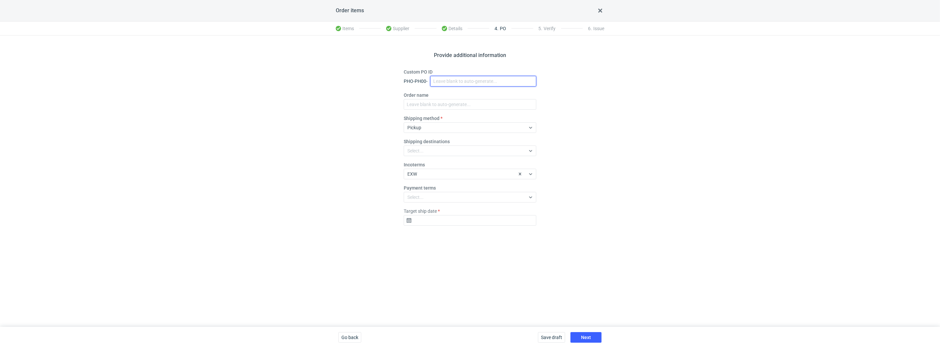
click at [453, 80] on input "Custom PO ID" at bounding box center [483, 81] width 106 height 11
paste input "R467213594_GXYA, QYSN"
type input "R467213594_GXYA, QYSN"
click at [439, 103] on input "Order name" at bounding box center [470, 104] width 133 height 11
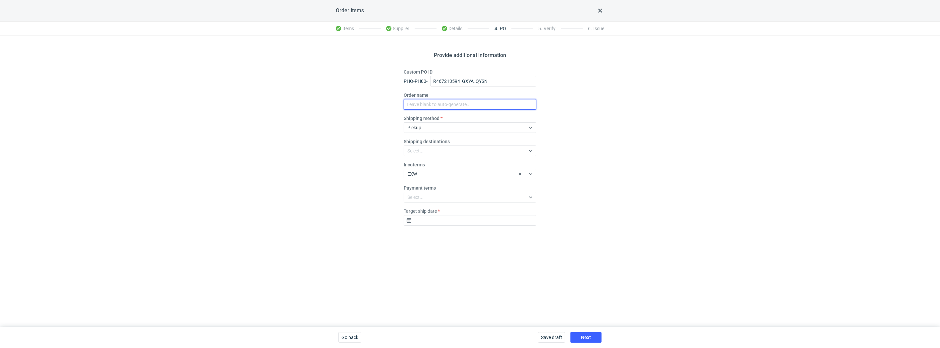
paste input "R467213594_GXYA, QYSN"
type input "R467213594_GXYA, QYSN"
click at [430, 219] on input "Target ship date" at bounding box center [470, 220] width 133 height 11
click at [508, 114] on div "[DATE] Su Mo Tu We Th Fr Sa 27 28 29 30 31 1 2 3 4 5 6 7 8 9 10 11 12 13 14 15 …" at bounding box center [469, 159] width 85 height 103
click at [502, 117] on icon "Go forward 1 month" at bounding box center [504, 115] width 5 height 5
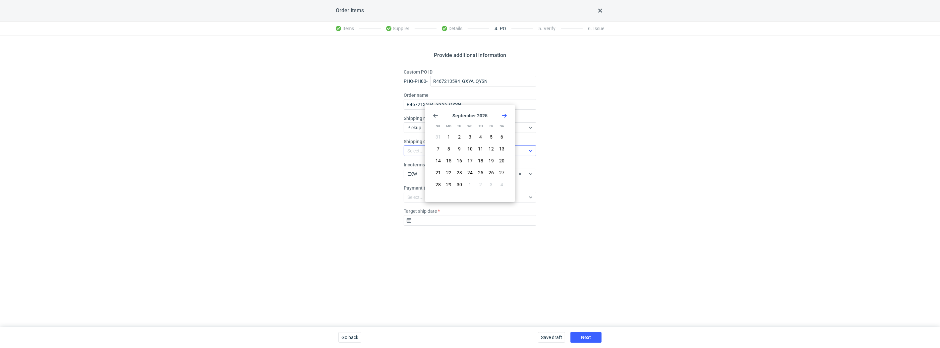
click at [462, 147] on button "9" at bounding box center [459, 148] width 11 height 11
type input "[DATE]"
click at [580, 339] on button "Next" at bounding box center [585, 337] width 31 height 11
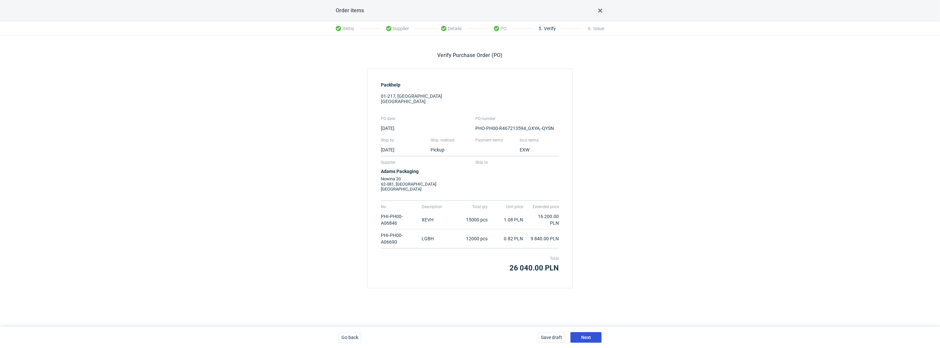
click at [587, 337] on span "Next" at bounding box center [586, 337] width 10 height 5
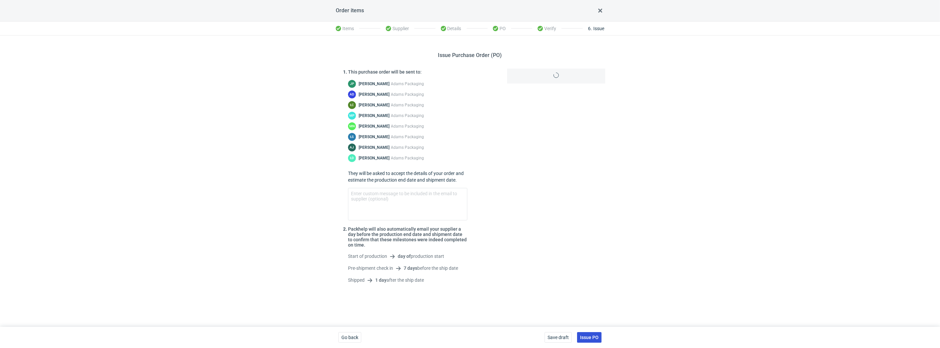
click at [594, 338] on span "Issue PO" at bounding box center [589, 337] width 19 height 5
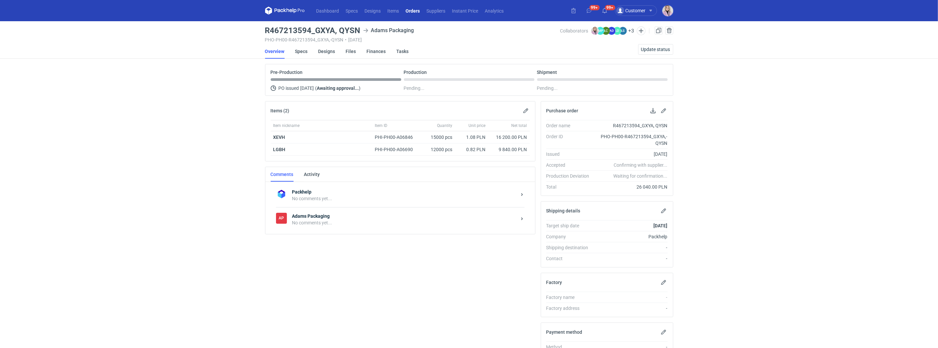
click at [390, 222] on div "No comments yet..." at bounding box center [404, 222] width 224 height 7
click at [291, 253] on p "No comments to display" at bounding box center [400, 236] width 259 height 66
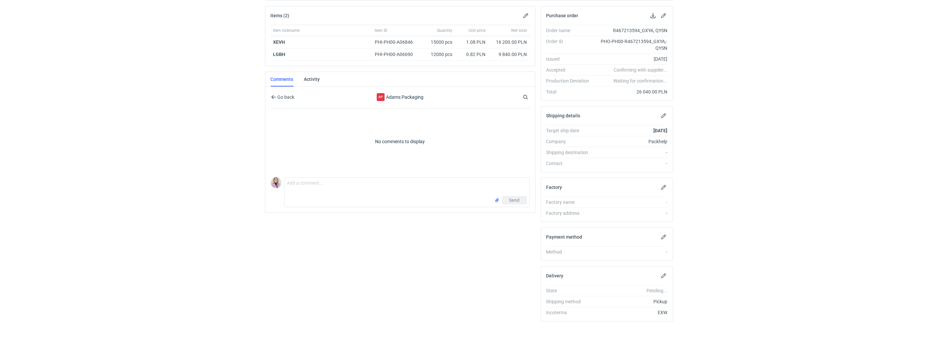
scroll to position [97, 0]
click at [245, 138] on div "Dashboard Specs Designs Items Orders Suppliers Instant Price Analytics 99+ 99+ …" at bounding box center [469, 79] width 938 height 348
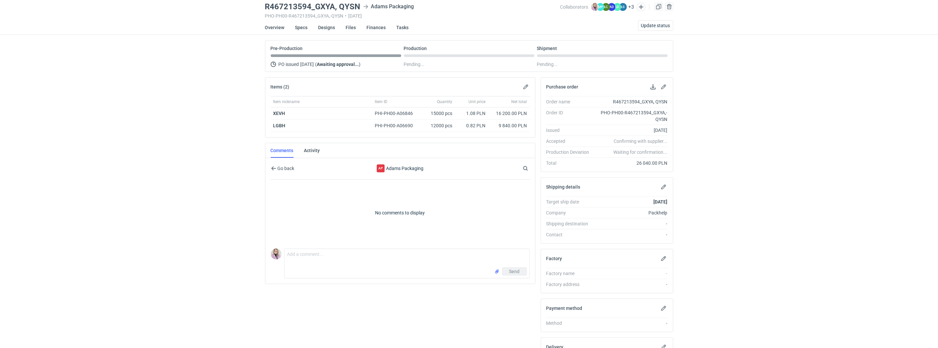
scroll to position [24, 0]
click at [295, 254] on textarea "Comment message" at bounding box center [407, 257] width 245 height 19
paste textarea "GHEQ"
paste textarea "CBBX-1"
paste textarea "NVMT"
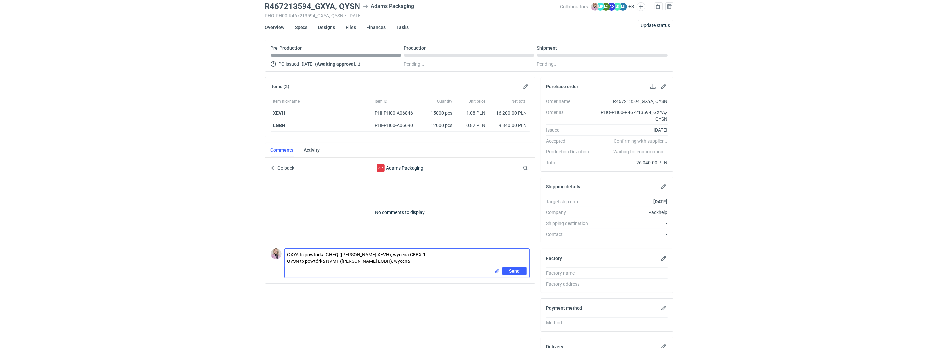
paste textarea "CBBY-1"
type textarea "GXYA to powtórka GHEQ (dawne XEVH), wycena CBBX-1 QYSN to powtórka NVMT (dawne …"
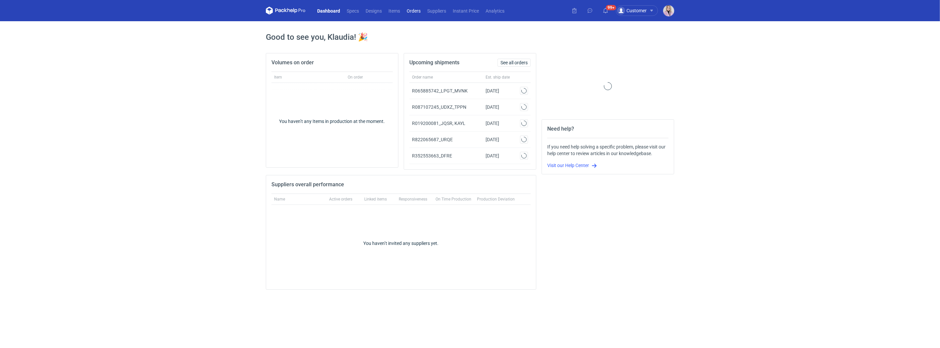
click at [409, 11] on link "Orders" at bounding box center [413, 11] width 21 height 8
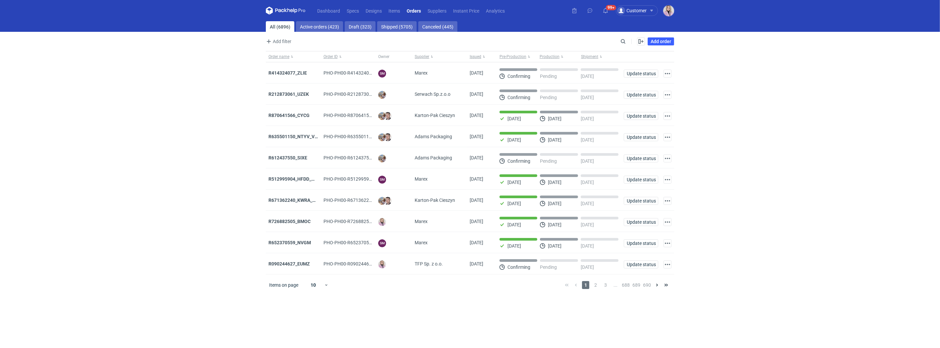
click at [630, 40] on div "Enable all Disable all Order name Order ID Owner Supplier Issued Milestone Free…" at bounding box center [650, 41] width 47 height 8
click at [620, 40] on input "Search" at bounding box center [594, 41] width 66 height 8
paste input "NVMT"
type input "NVMT"
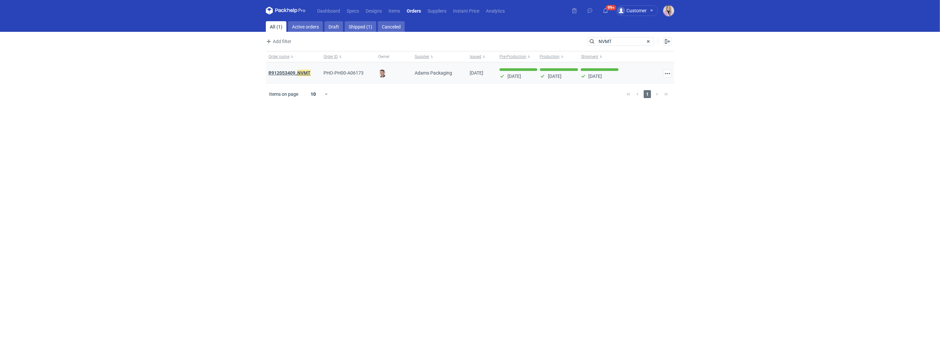
click at [285, 70] on strong "R912053409_ NVMT" at bounding box center [289, 72] width 42 height 7
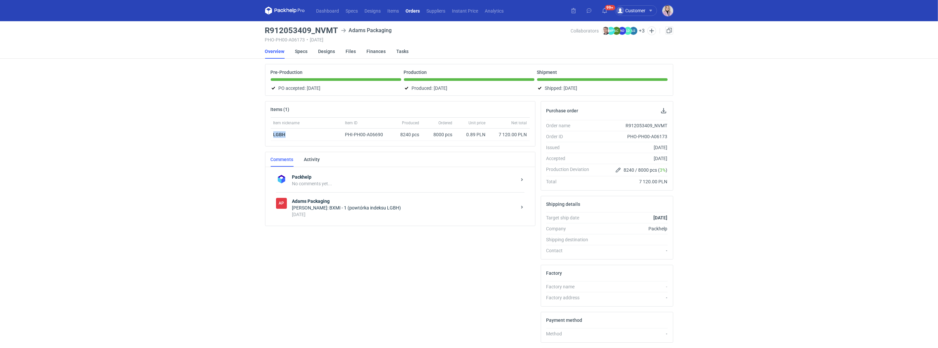
drag, startPoint x: 292, startPoint y: 136, endPoint x: 269, endPoint y: 134, distance: 22.3
click at [269, 134] on div "Item nickname Item ID Produced Ordered Unit price Net total LGBH PHI-PH00-A0669…" at bounding box center [400, 131] width 270 height 29
copy strong "LGBH"
